Goal: Use online tool/utility: Utilize a website feature to perform a specific function

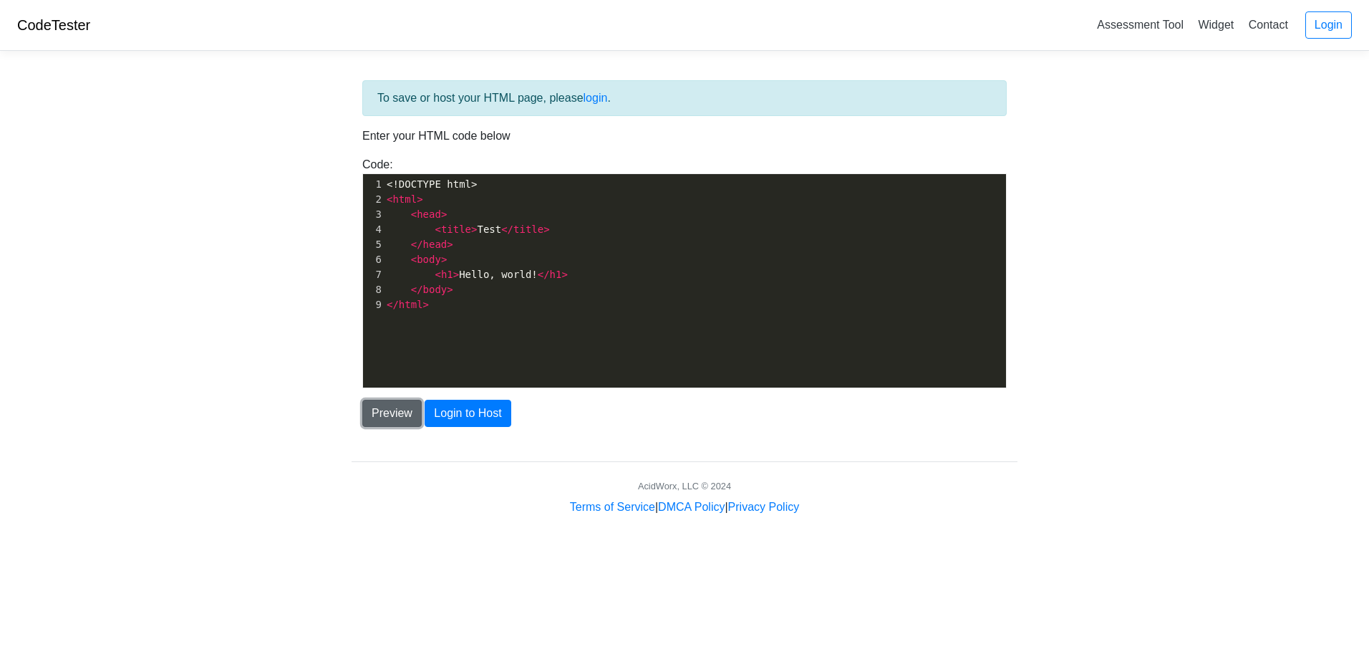
click at [410, 413] on button "Preview" at bounding box center [391, 413] width 59 height 27
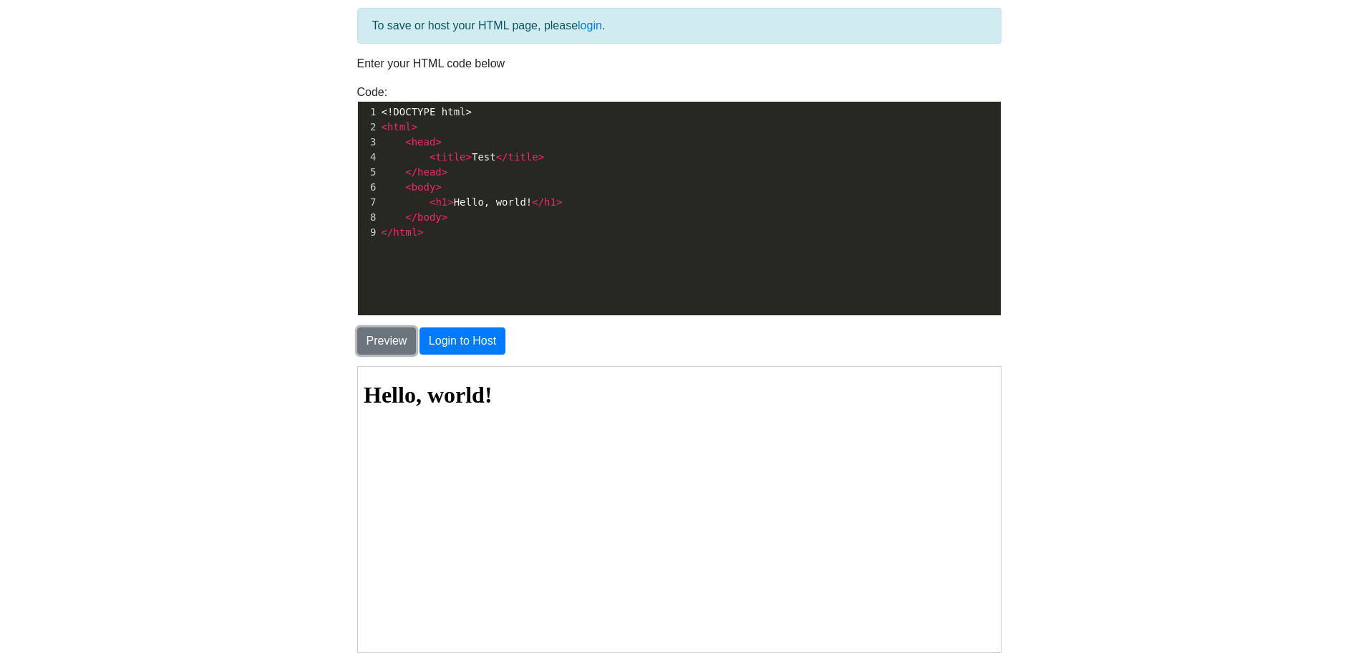
scroll to position [72, 0]
click at [513, 204] on span "< h1 > Hello, world! </ h1 >" at bounding box center [472, 202] width 181 height 11
type textarea "cody take that dih"
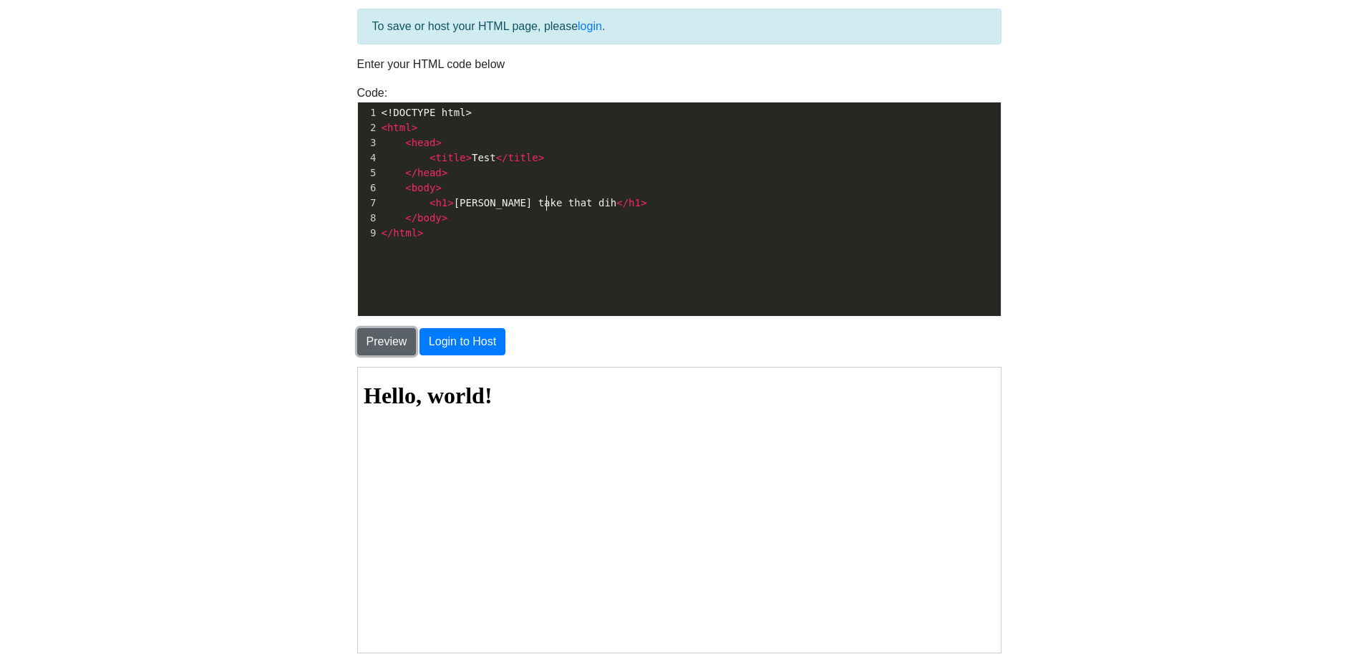
click at [391, 342] on button "Preview" at bounding box center [386, 341] width 59 height 27
click at [582, 207] on pre "< h1 > cody take that dih </ h1 >" at bounding box center [695, 202] width 633 height 15
click at [392, 339] on button "Preview" at bounding box center [386, 341] width 59 height 27
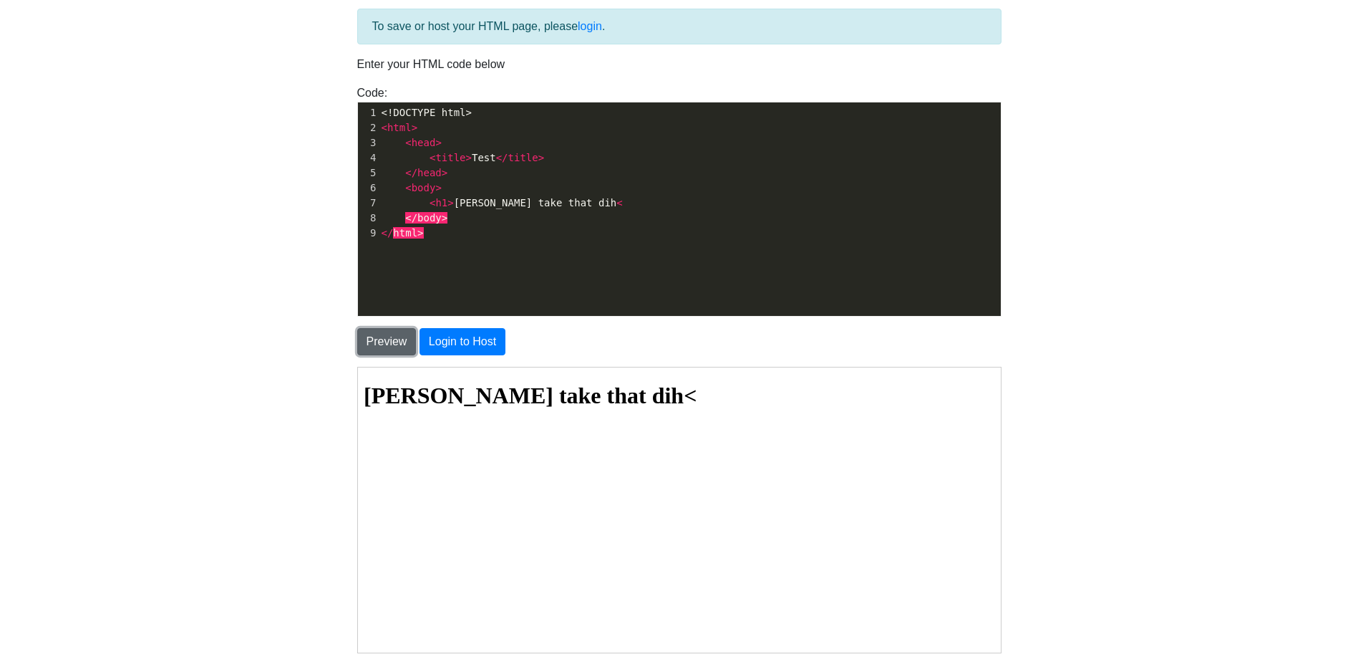
click at [390, 337] on button "Preview" at bounding box center [386, 341] width 59 height 27
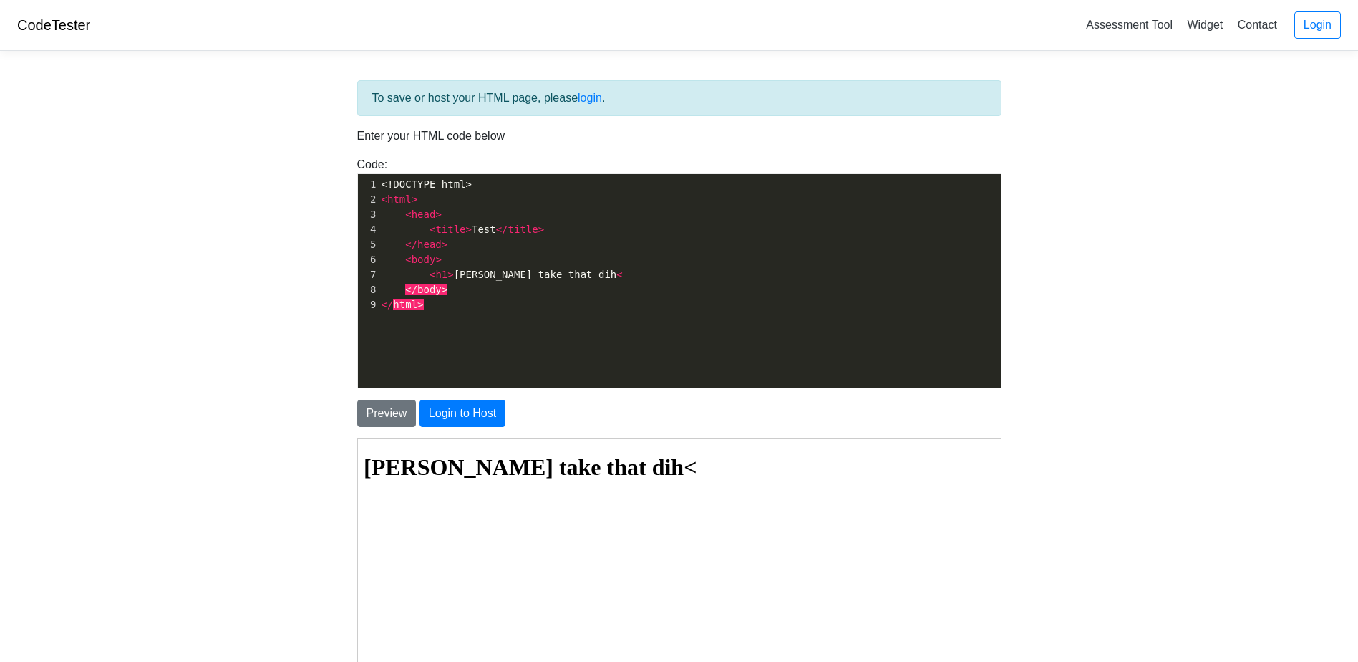
drag, startPoint x: 1219, startPoint y: 3, endPoint x: 1158, endPoint y: 175, distance: 182.3
click at [1158, 175] on body "CodeTester Assessment Tool Widget Contact Login To save or host your HTML page,…" at bounding box center [679, 409] width 1358 height 818
click at [402, 406] on button "Preview" at bounding box center [386, 413] width 59 height 27
click at [402, 423] on button "Preview" at bounding box center [386, 413] width 59 height 27
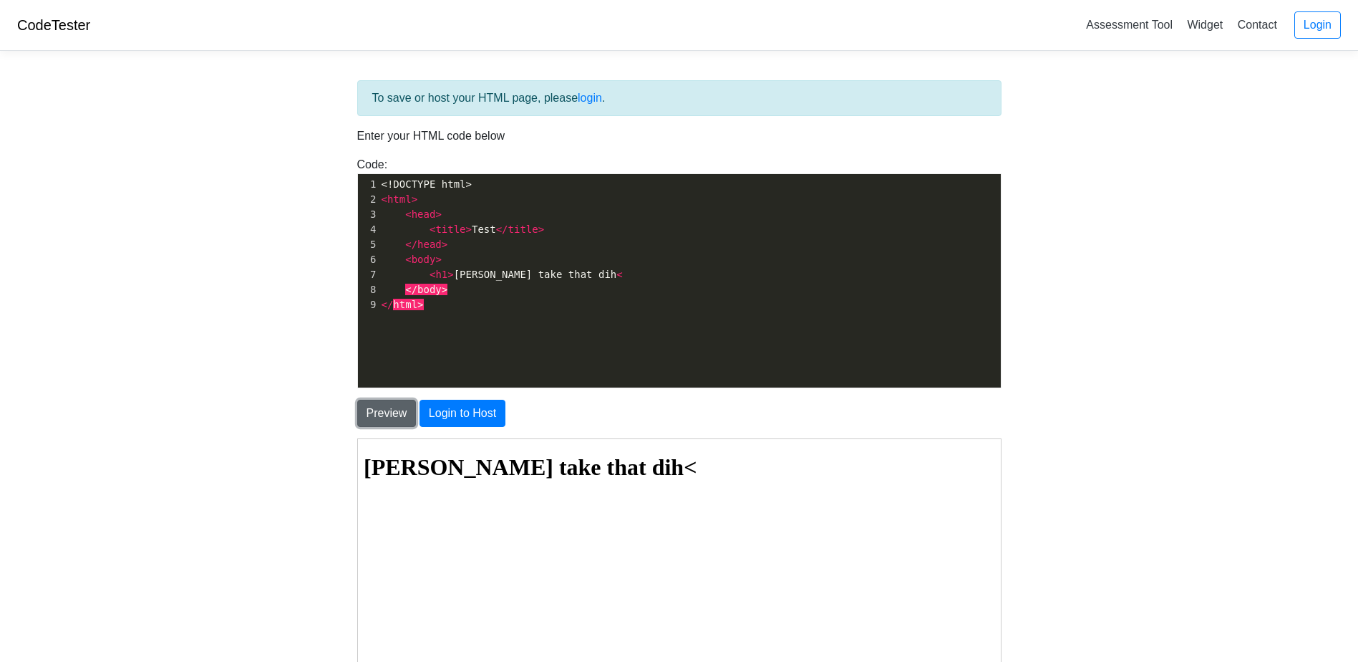
click at [410, 408] on button "Preview" at bounding box center [386, 413] width 59 height 27
type textarea "<!DOCTYPE html> <html> <head> <title>Test</title> </head> <body> <h1>cody take …"
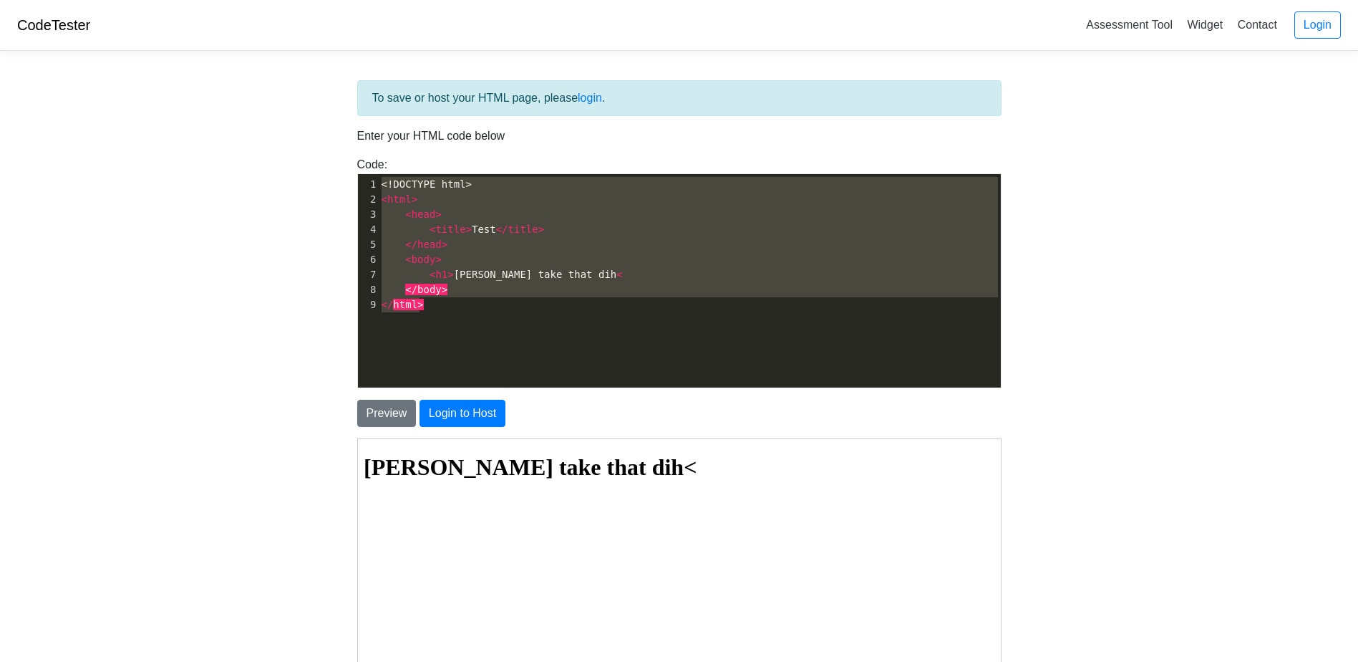
drag, startPoint x: 440, startPoint y: 340, endPoint x: 349, endPoint y: 155, distance: 206.5
click at [349, 155] on div "To save or host your HTML page, please login . Enter your HTML code below Code:…" at bounding box center [680, 404] width 666 height 649
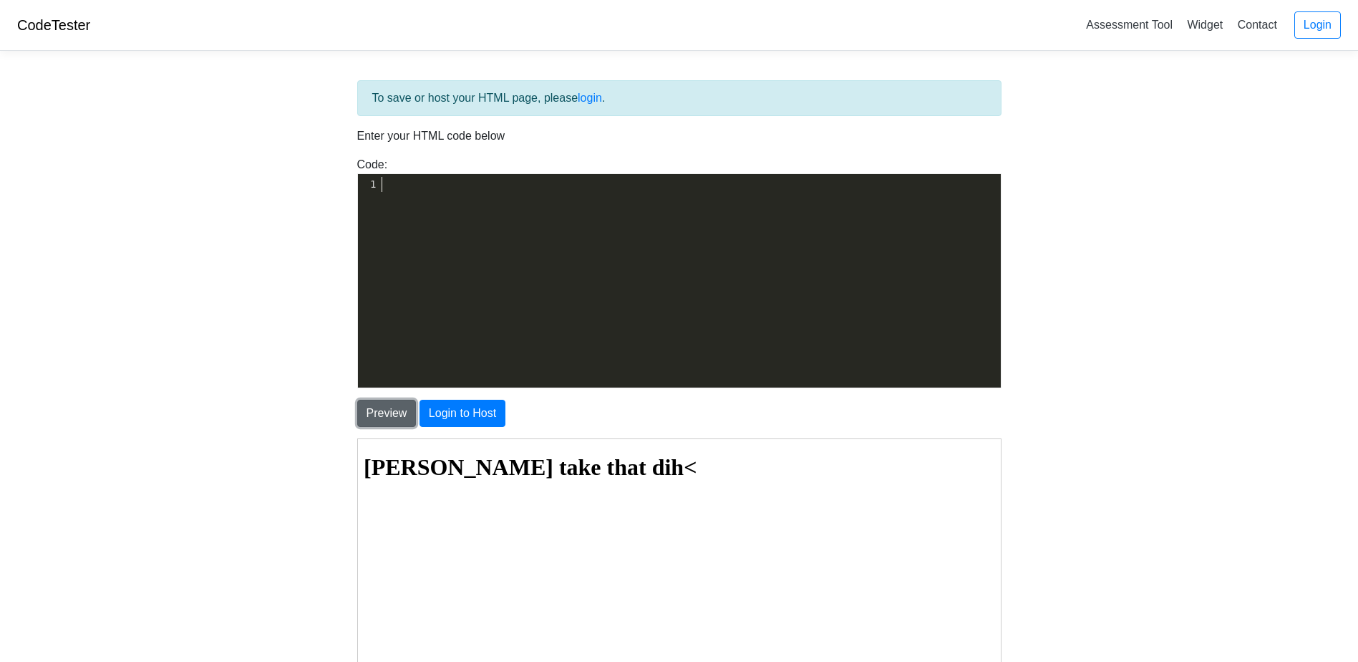
click at [379, 408] on button "Preview" at bounding box center [386, 413] width 59 height 27
click at [49, 30] on link "CodeTester" at bounding box center [53, 25] width 73 height 16
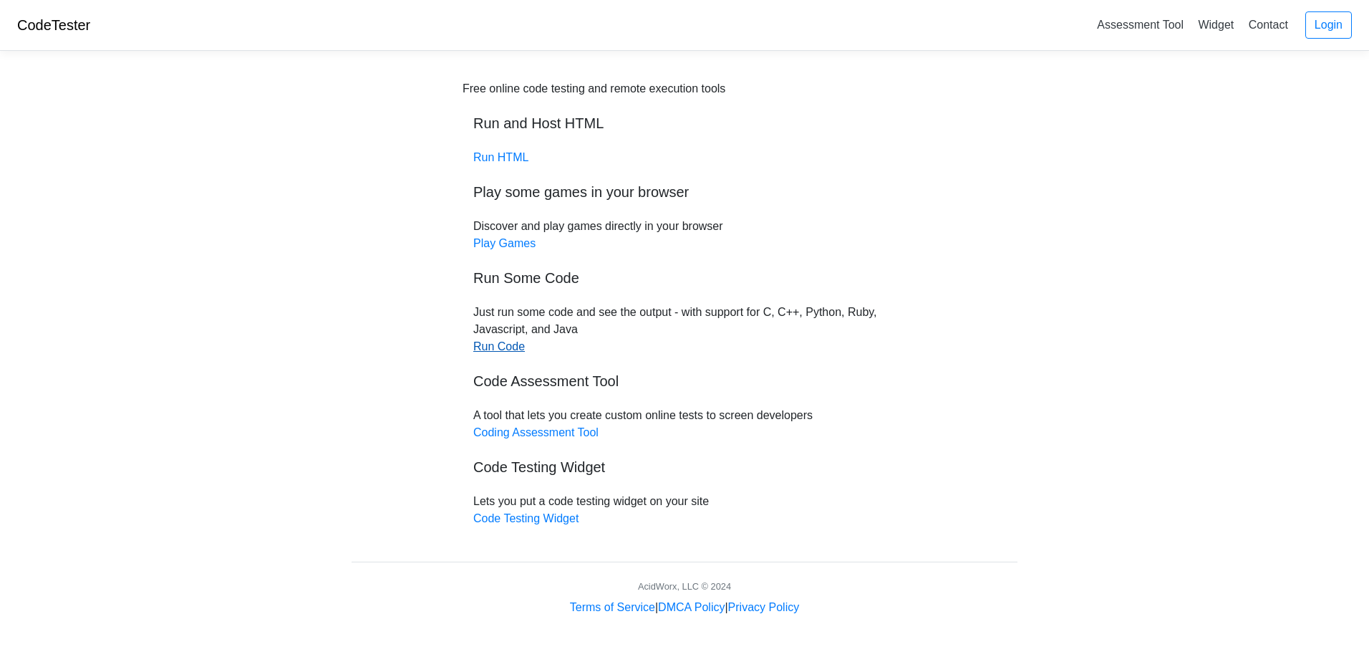
click at [491, 342] on link "Run Code" at bounding box center [499, 346] width 52 height 12
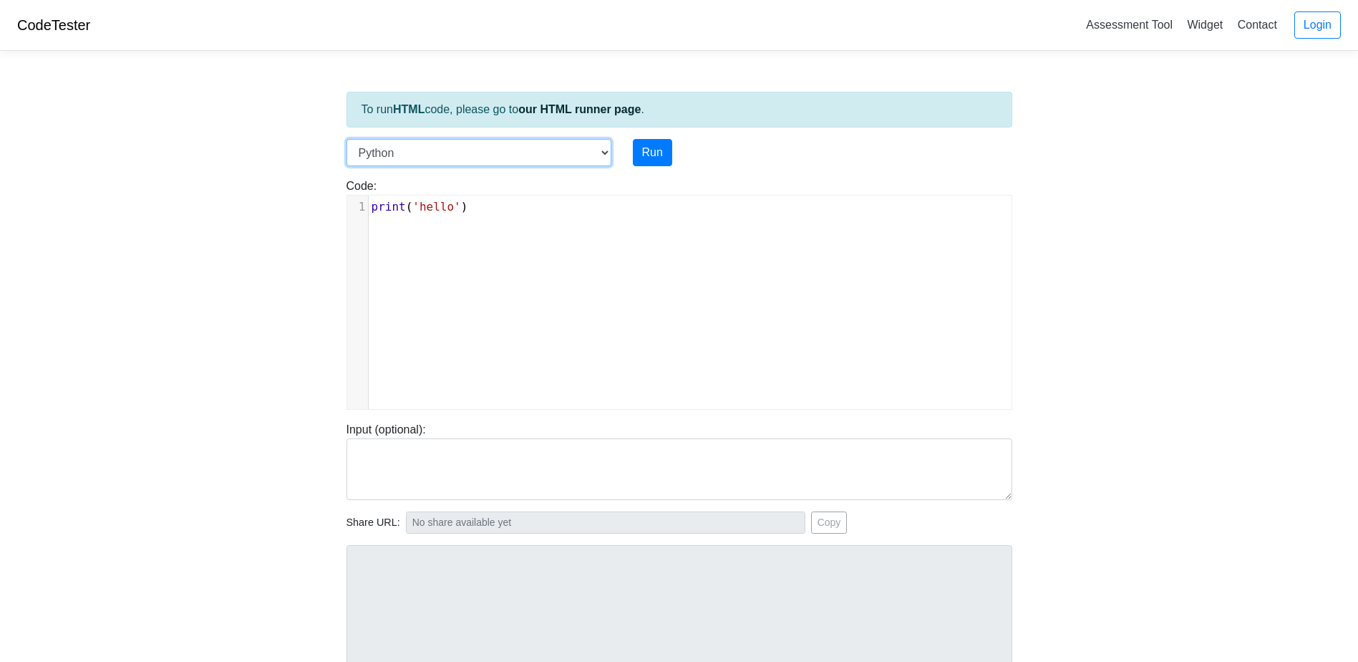
click at [477, 165] on select "C C++ Go Java Javascript Python Ruby" at bounding box center [479, 152] width 265 height 27
click at [400, 151] on select "C C++ Go Java Javascript Python Ruby" at bounding box center [479, 152] width 265 height 27
click at [347, 139] on select "C C++ Go Java Javascript Python Ruby" at bounding box center [479, 152] width 265 height 27
click at [444, 249] on div "xxxxxxxxxx 1 print ( 'hello' )" at bounding box center [690, 312] width 686 height 235
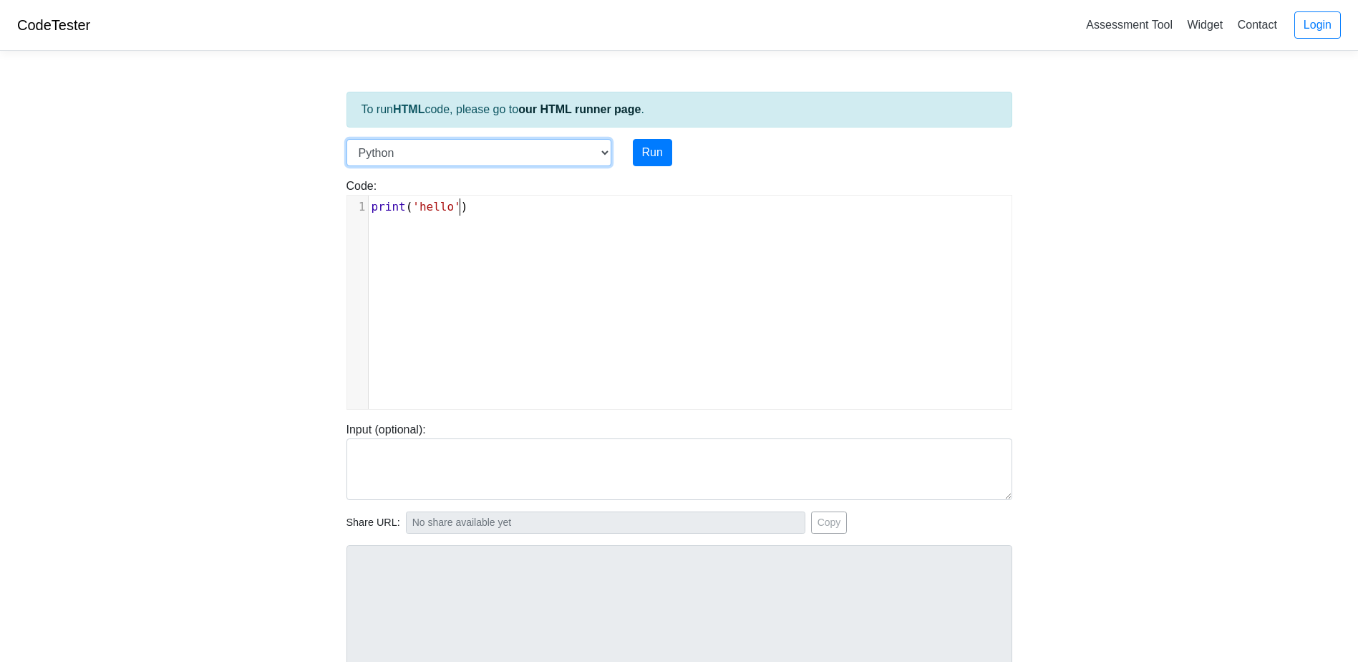
click at [442, 154] on select "C C++ Go Java Javascript Python Ruby" at bounding box center [479, 152] width 265 height 27
select select "go"
click at [347, 139] on select "C C++ Go Java Javascript Python Ruby" at bounding box center [479, 152] width 265 height 27
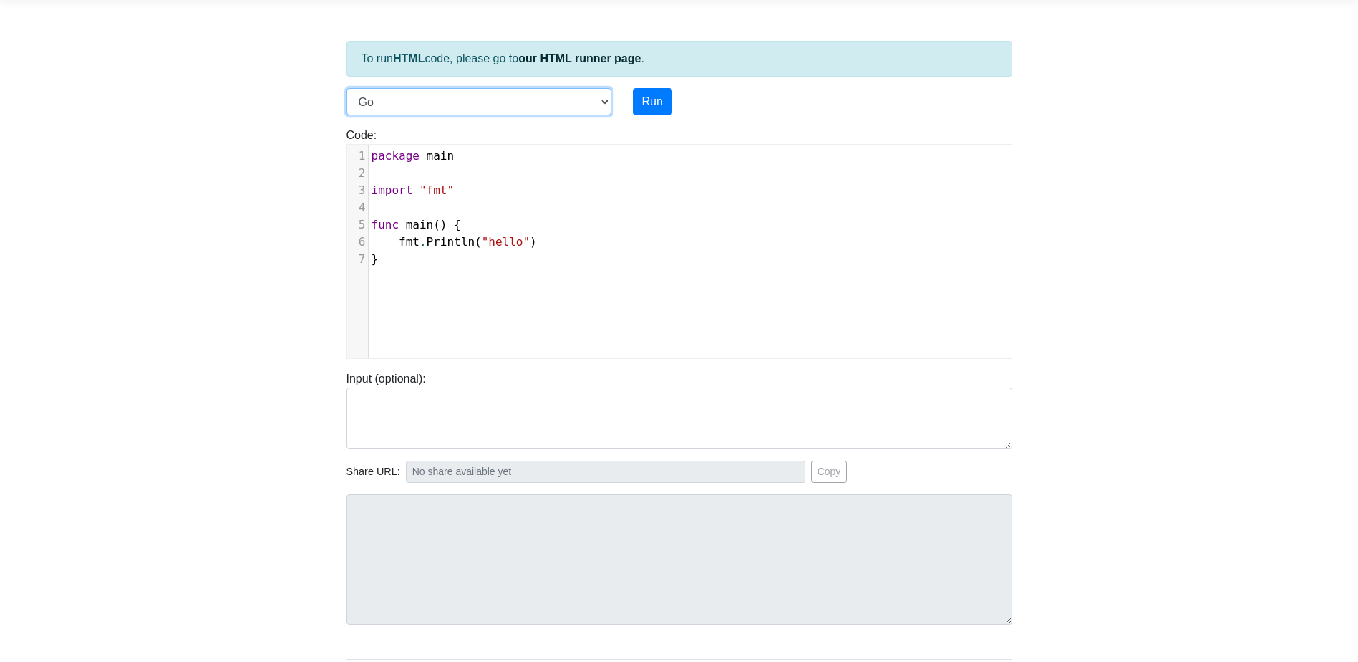
scroll to position [72, 0]
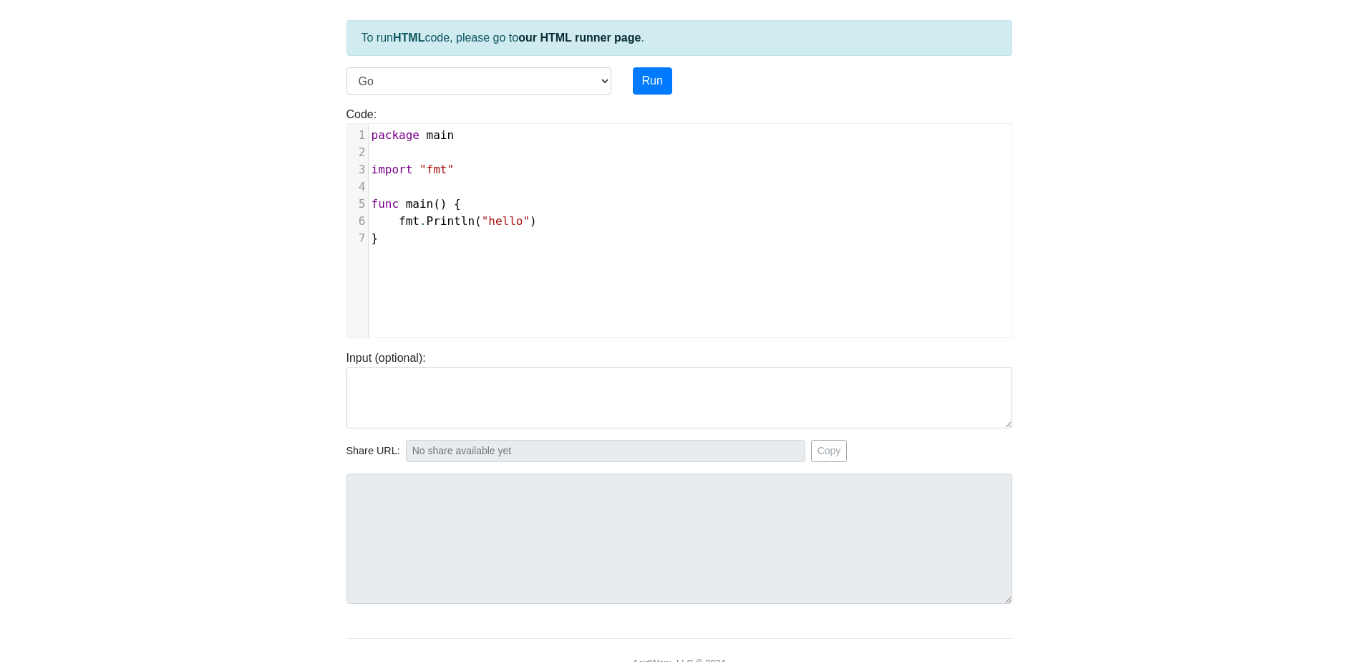
click at [413, 239] on pre "}" at bounding box center [696, 238] width 654 height 17
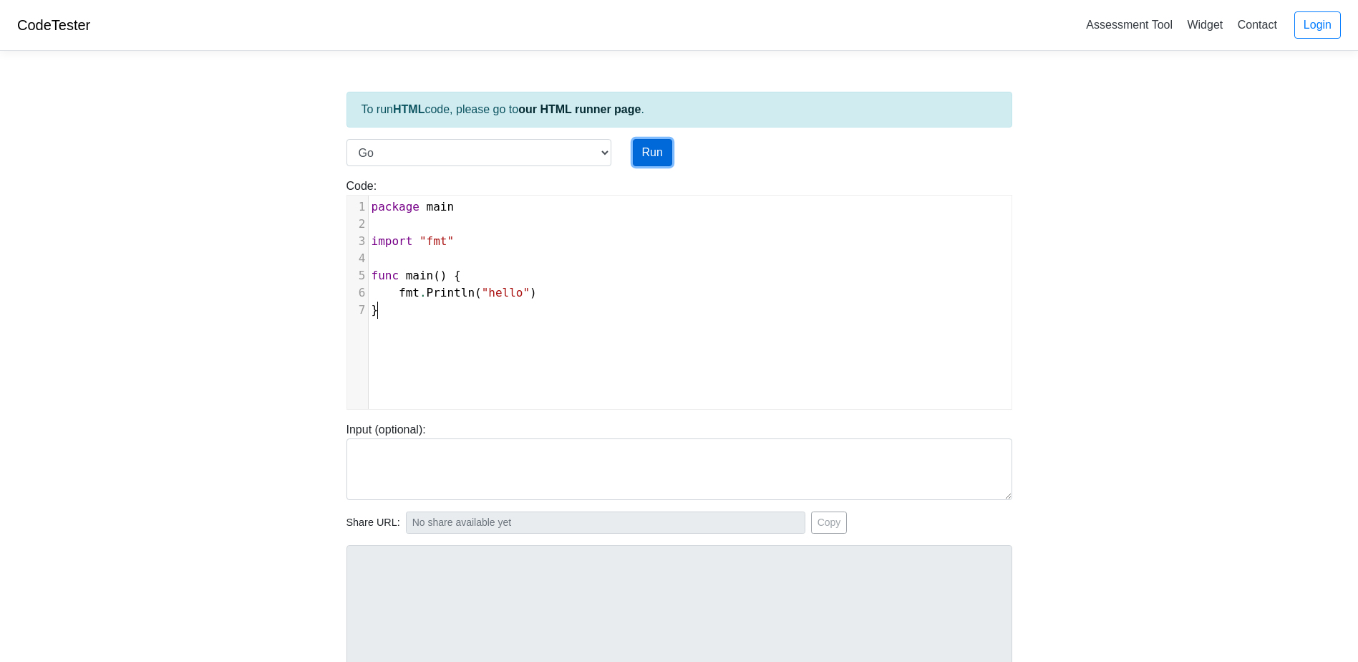
click at [640, 156] on button "Run" at bounding box center [652, 152] width 39 height 27
type input "[URL][DOMAIN_NAME]"
type textarea "Stdout: hello"
click at [502, 148] on select "C C++ Go Java Javascript Python Ruby" at bounding box center [479, 152] width 265 height 27
select select "cpp"
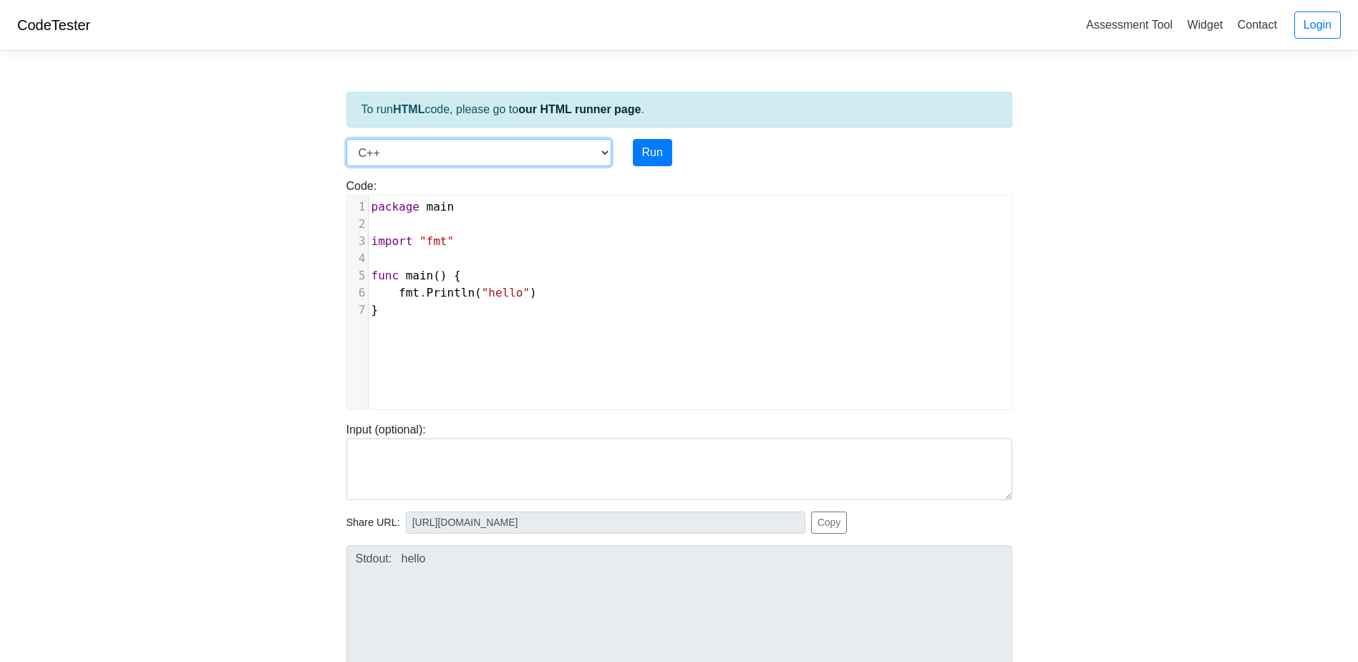
click at [347, 139] on select "C C++ Go Java Javascript Python Ruby" at bounding box center [479, 152] width 265 height 27
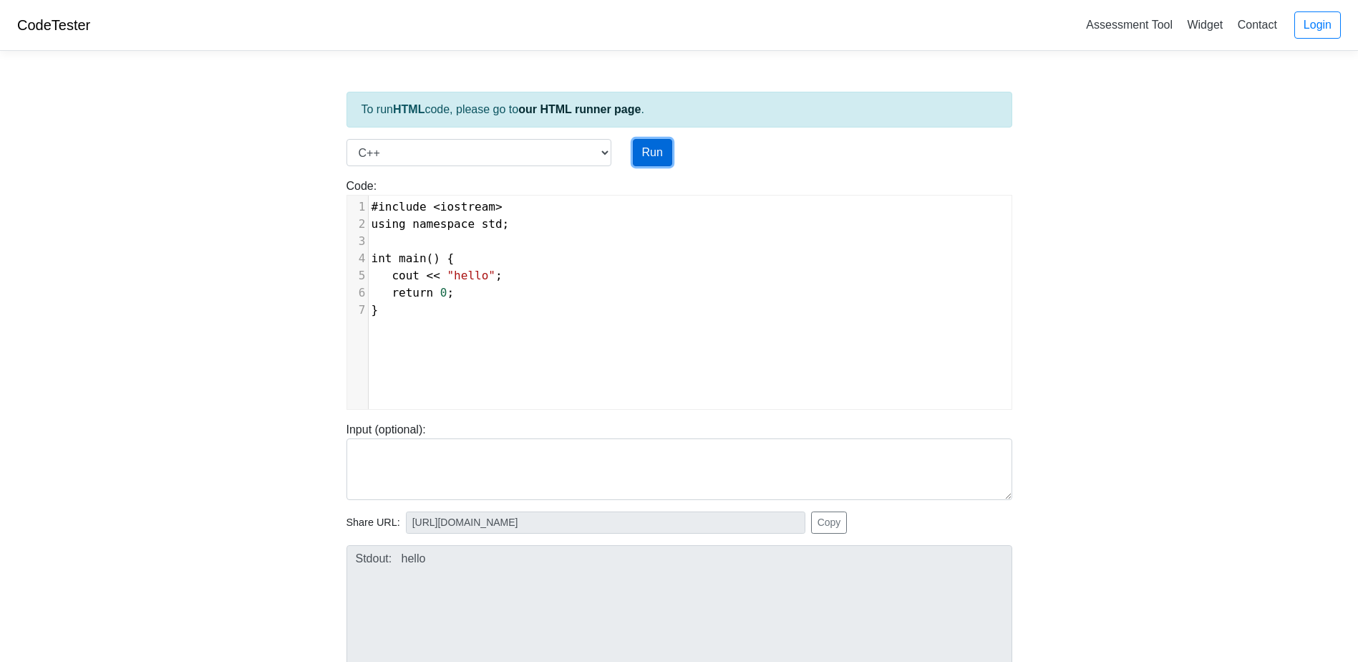
click at [639, 154] on button "Run" at bounding box center [652, 152] width 39 height 27
type input "[URL][DOMAIN_NAME]"
type textarea "Stdout: hello"
click at [435, 303] on pre "}" at bounding box center [696, 309] width 654 height 17
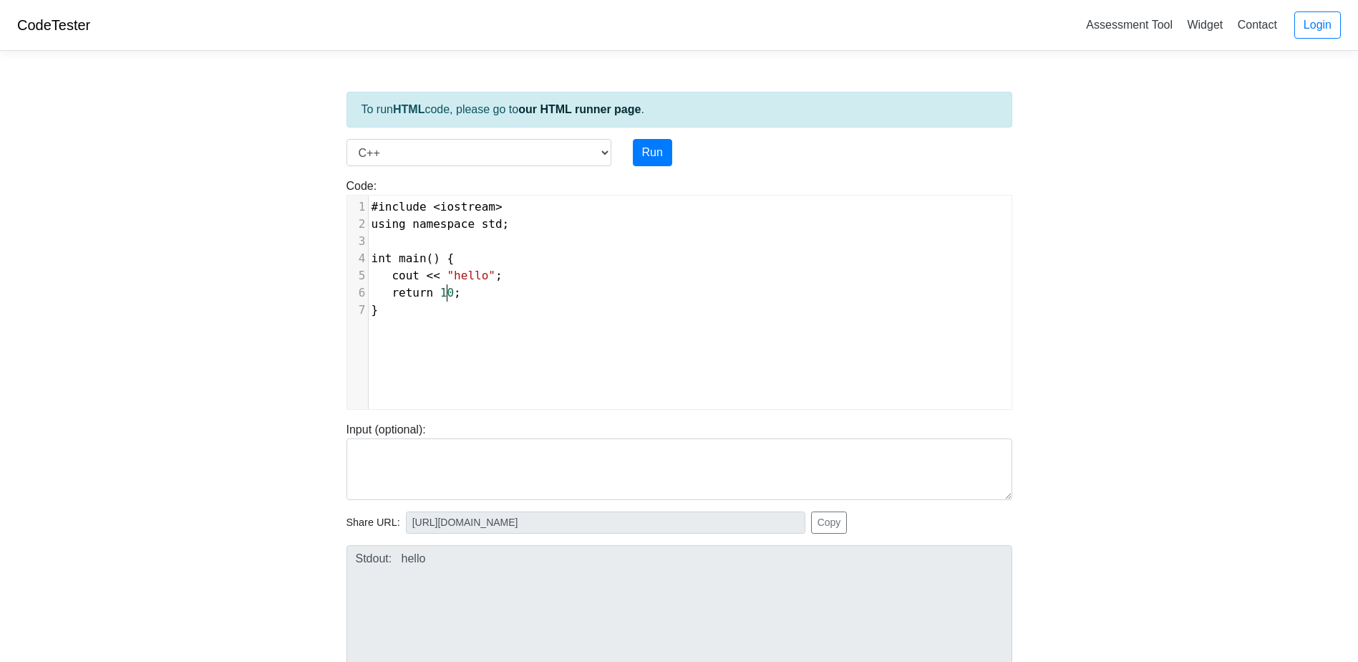
type textarea "10"
click at [651, 168] on div "Code: #include <iostream> using namespace std; int main() { cout << "hello"; re…" at bounding box center [679, 287] width 687 height 243
click at [652, 153] on button "Run" at bounding box center [652, 152] width 39 height 27
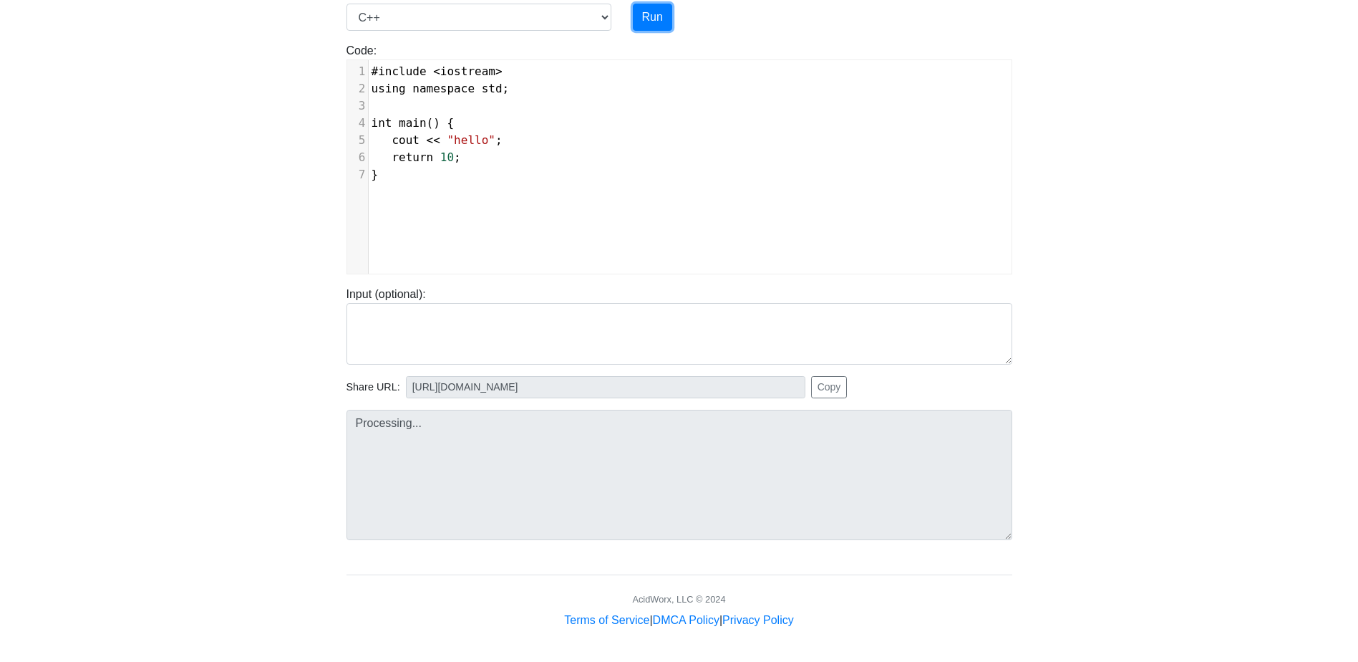
scroll to position [137, 0]
type input "[URL][DOMAIN_NAME]"
type textarea "Submission status: Runtime Error (NZEC) Stdout: hello Message: Exited with erro…"
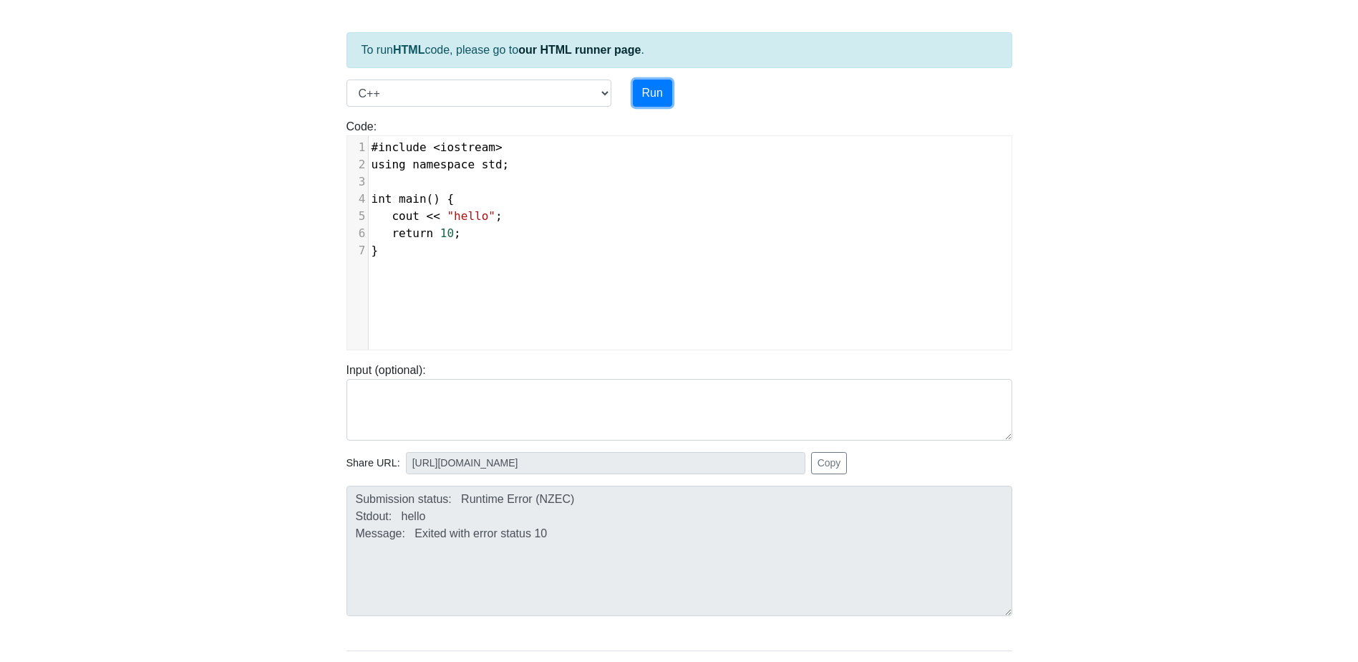
scroll to position [0, 0]
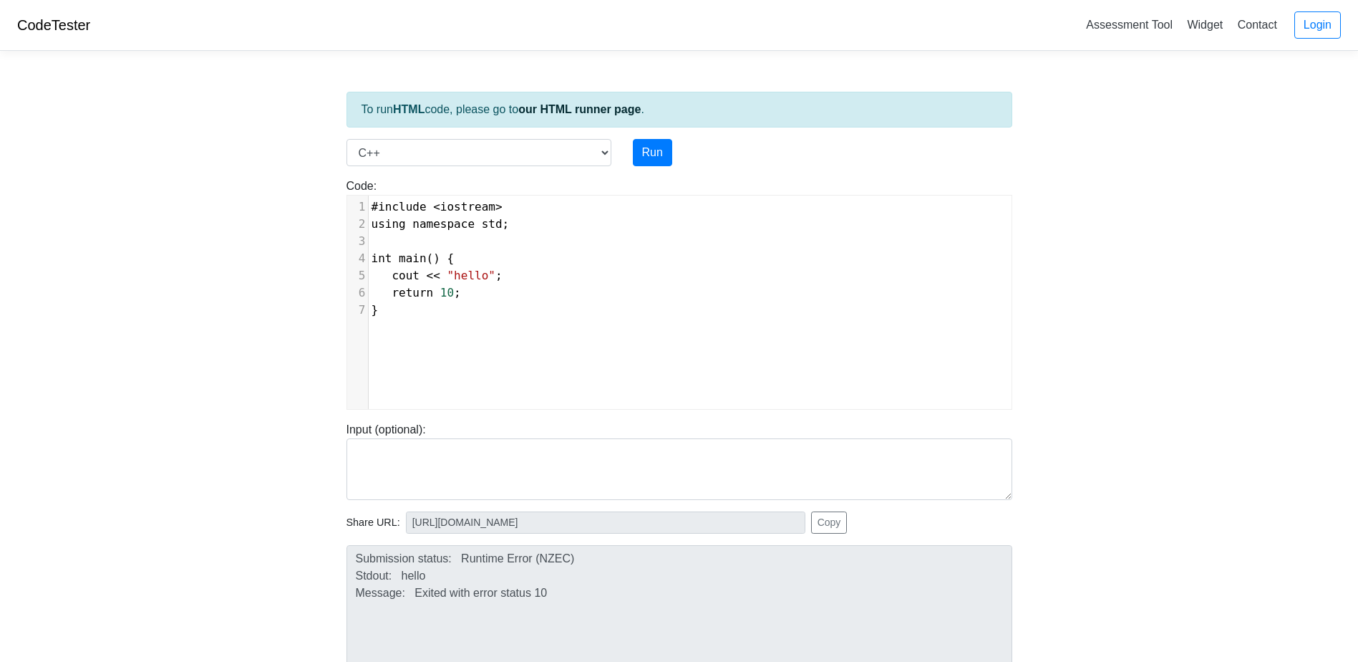
click at [444, 301] on pre "return 10 ;" at bounding box center [696, 292] width 654 height 17
click at [654, 161] on button "Run" at bounding box center [652, 152] width 39 height 27
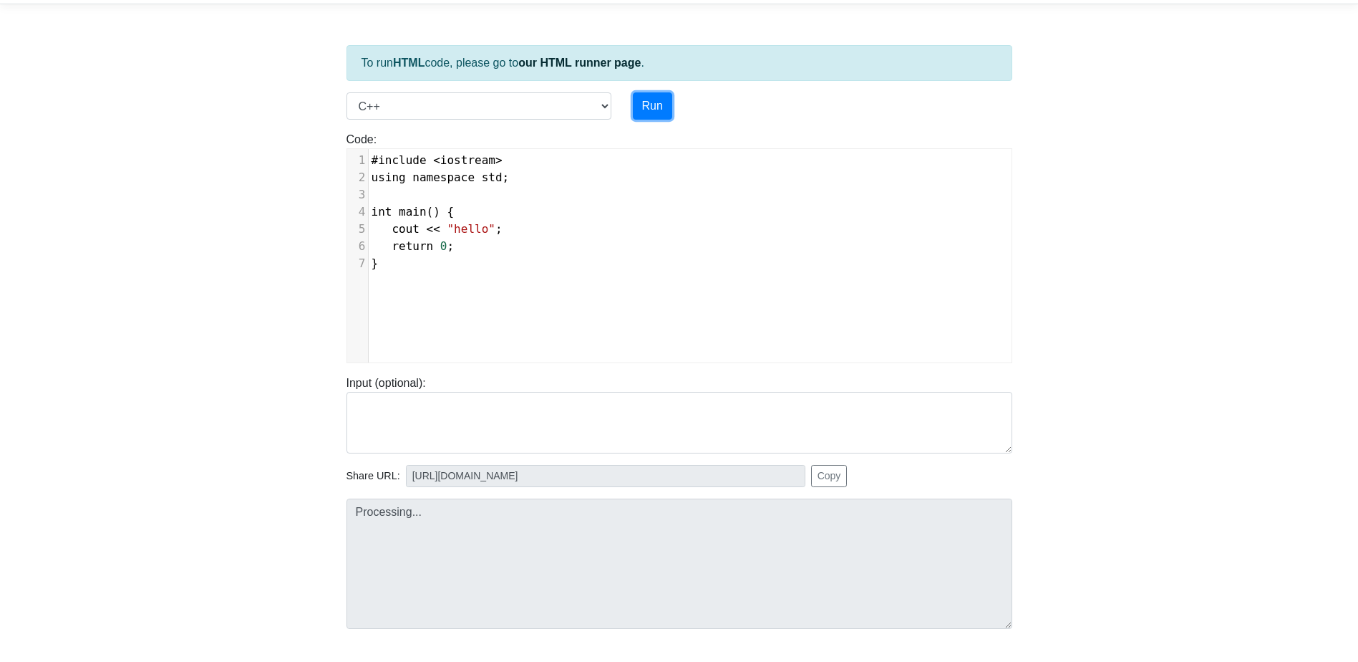
scroll to position [72, 0]
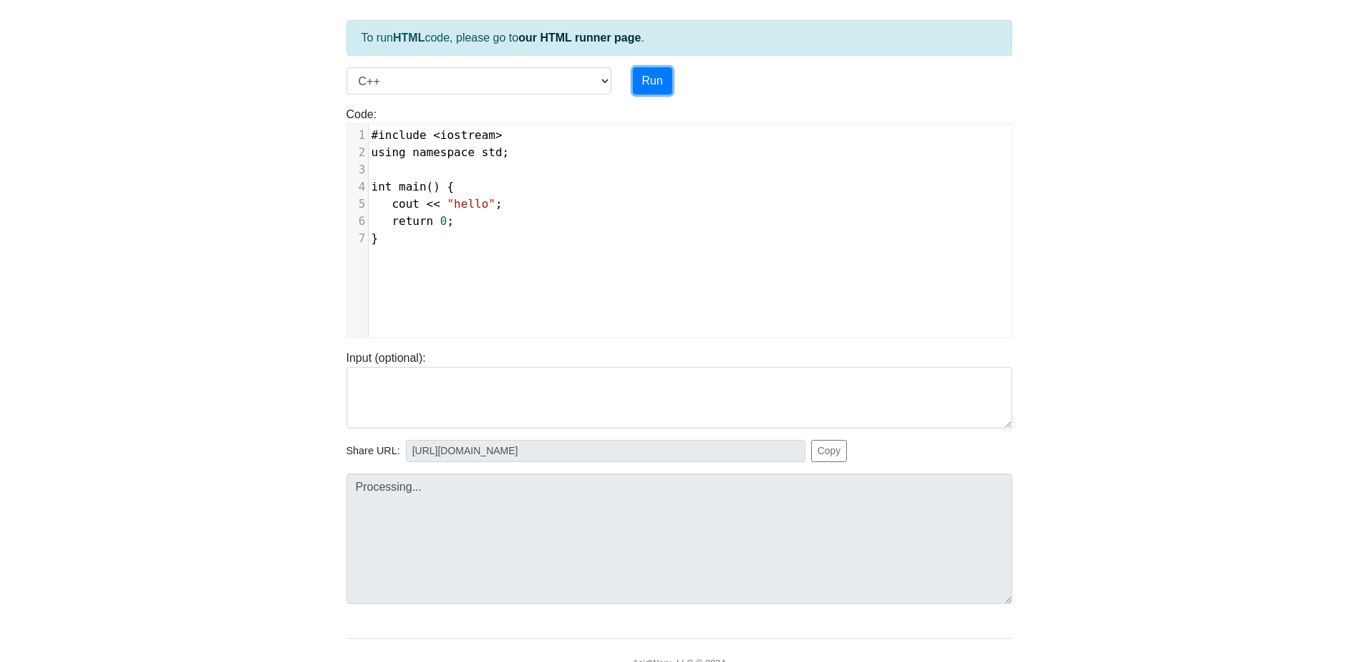
type input "[URL][DOMAIN_NAME]"
type textarea "Stdout: hello"
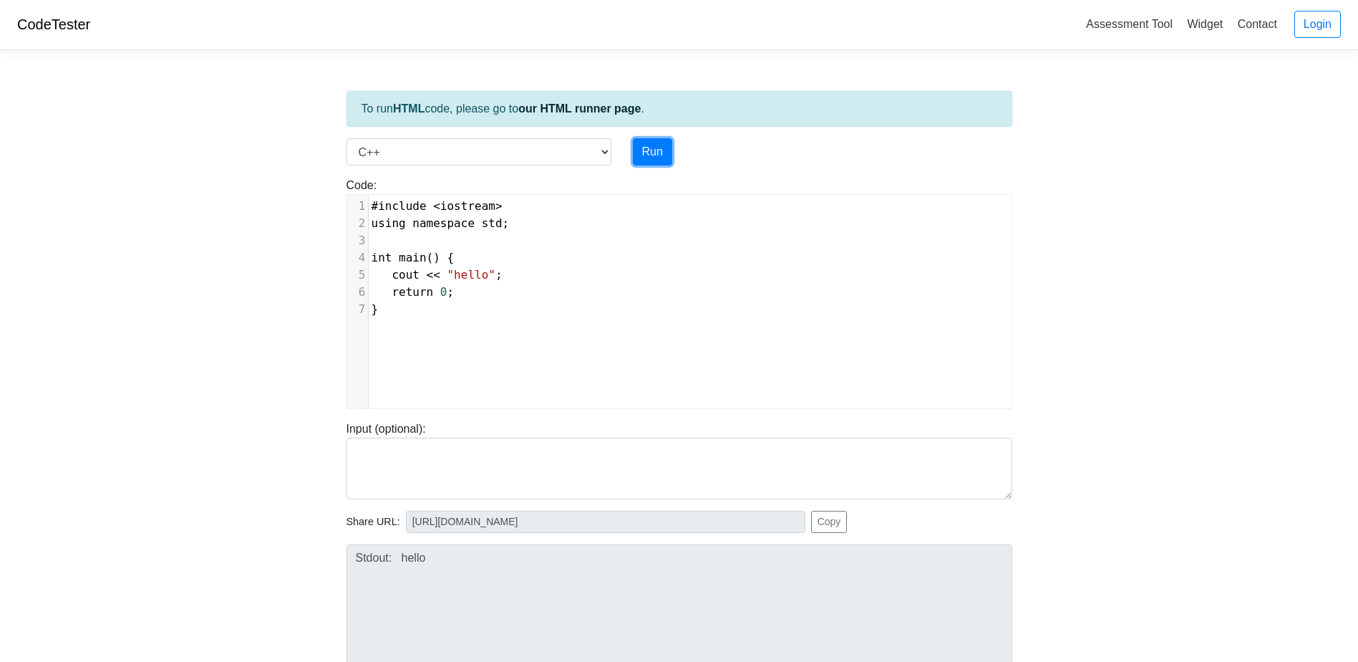
scroll to position [0, 0]
click at [821, 520] on button "Copy" at bounding box center [829, 522] width 37 height 22
click at [536, 155] on select "C C++ Go Java Javascript Python Ruby" at bounding box center [479, 152] width 265 height 27
select select "python"
click at [347, 139] on select "C C++ Go Java Javascript Python Ruby" at bounding box center [479, 152] width 265 height 27
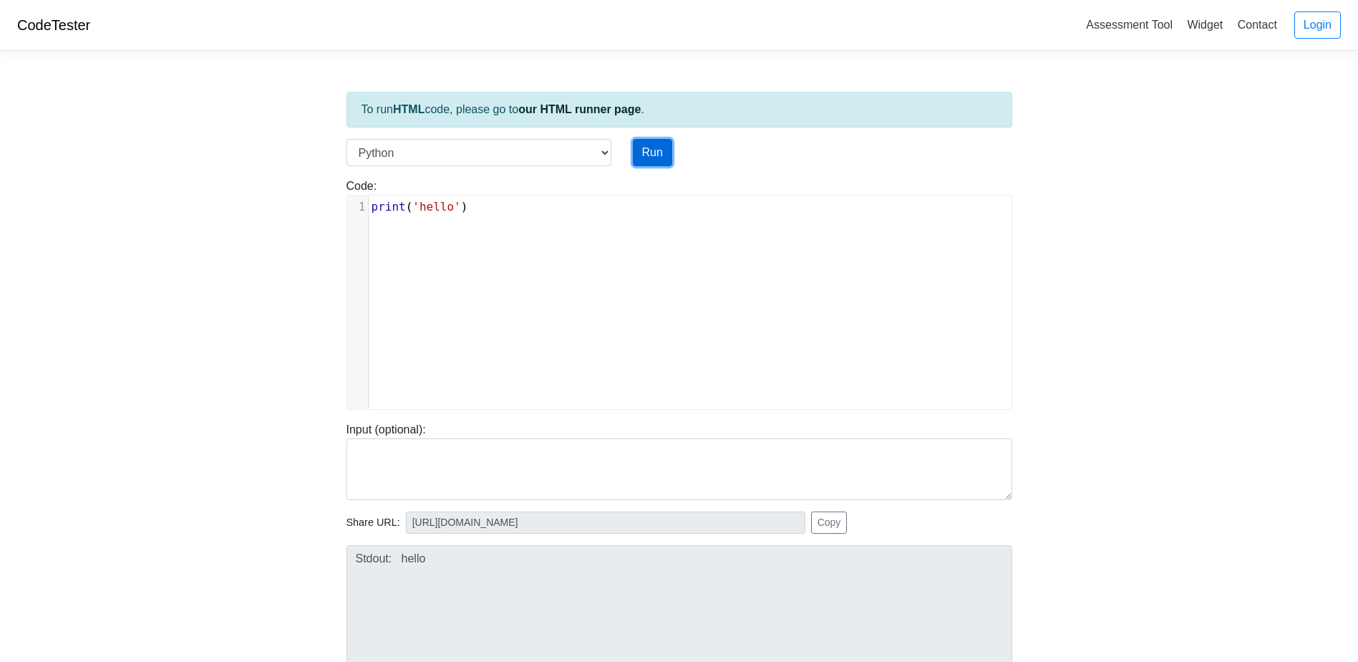
click at [654, 153] on button "Run" at bounding box center [652, 152] width 39 height 27
type input "[URL][DOMAIN_NAME]"
type textarea "Stdout: hello"
click at [545, 147] on select "C C++ Go Java Javascript Python Ruby" at bounding box center [479, 152] width 265 height 27
click at [347, 139] on select "C C++ Go Java Javascript Python Ruby" at bounding box center [479, 152] width 265 height 27
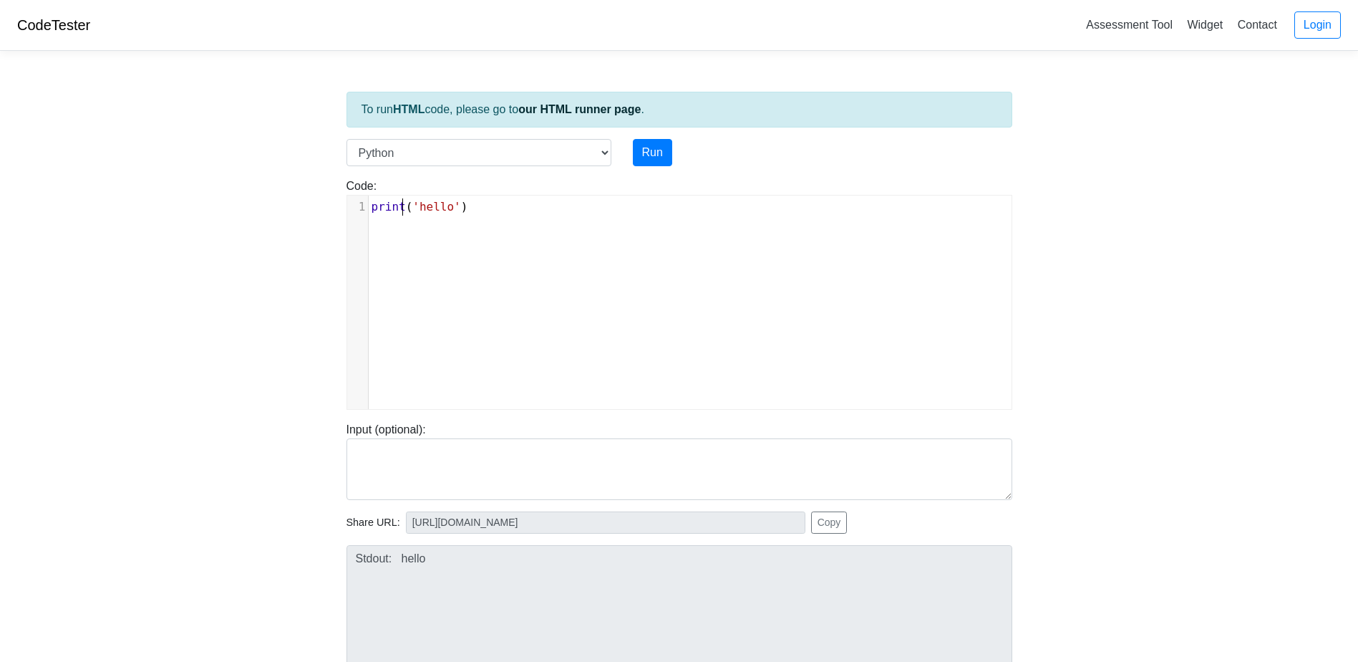
click at [403, 209] on span "print ( 'hello' )" at bounding box center [420, 207] width 97 height 14
type textarea "warn"
click at [654, 155] on button "Run" at bounding box center [652, 152] width 39 height 27
type input "[URL][DOMAIN_NAME]"
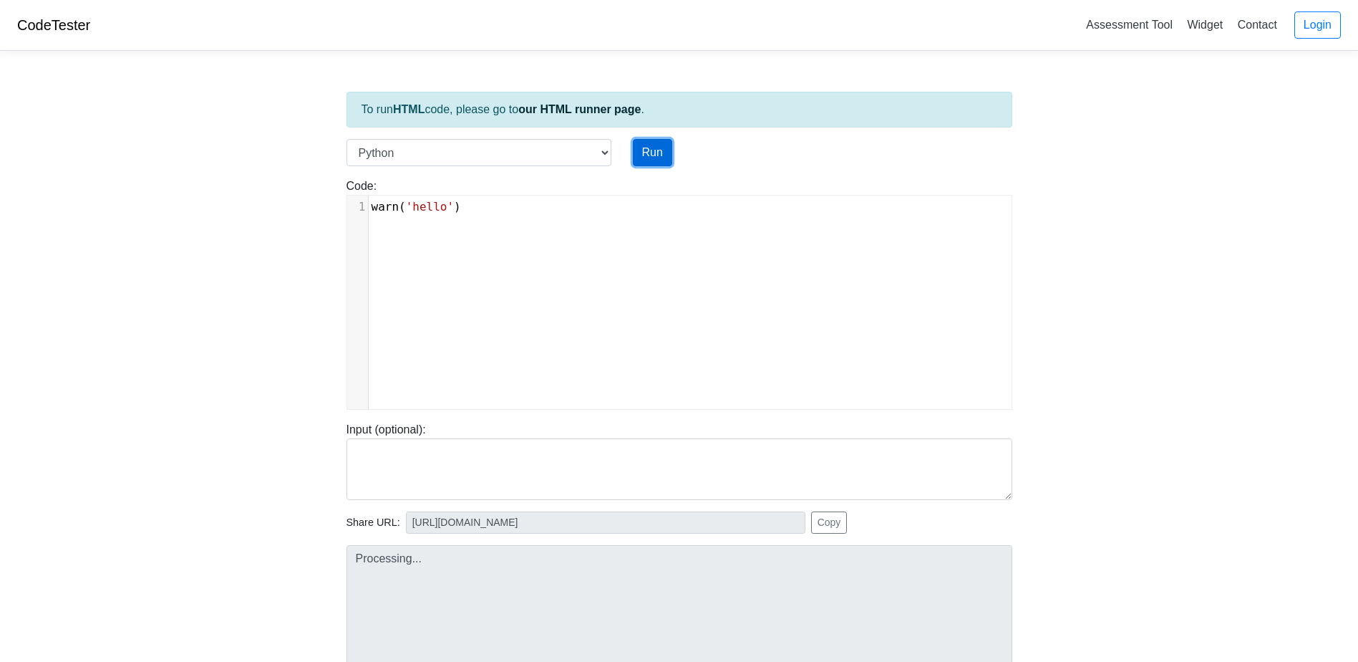
type textarea "Submission status: Runtime Error (NZEC) Stderr: Traceback (most recent call las…"
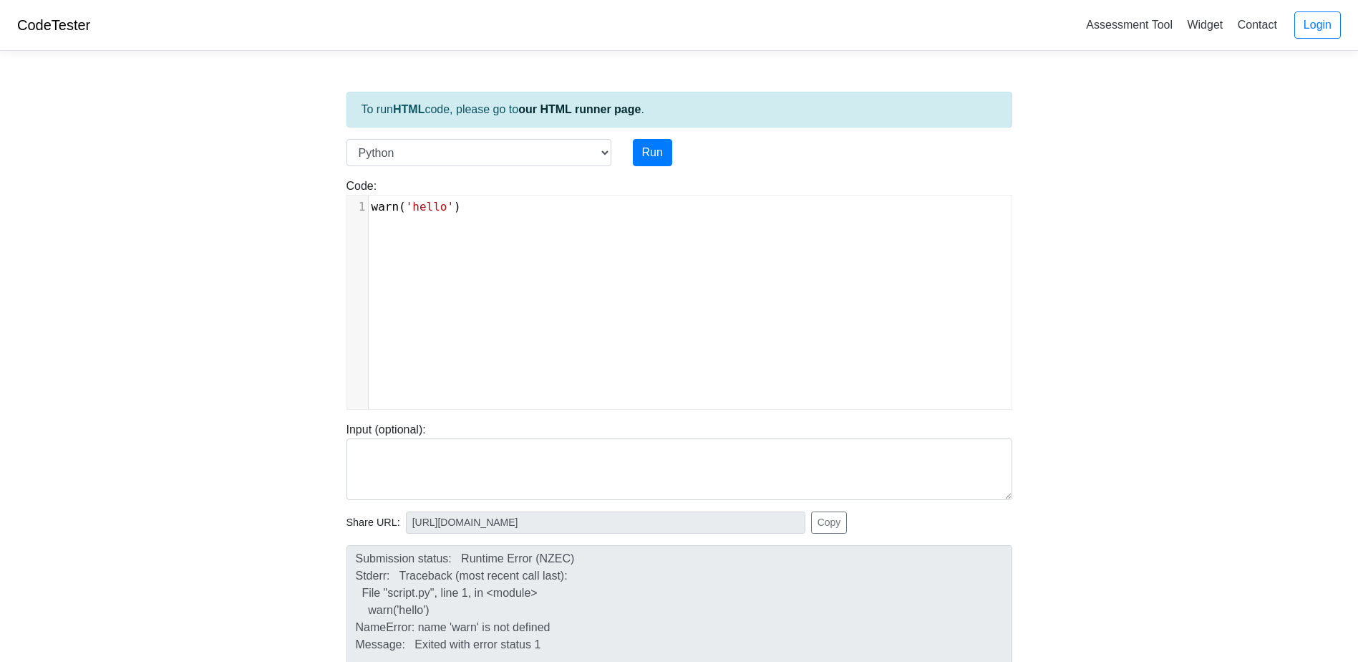
click at [398, 203] on span "warn ( 'hello' )" at bounding box center [417, 207] width 90 height 14
